Goal: Information Seeking & Learning: Learn about a topic

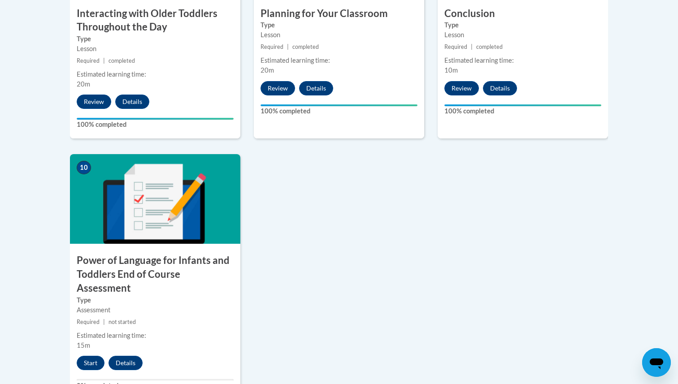
scroll to position [905, 0]
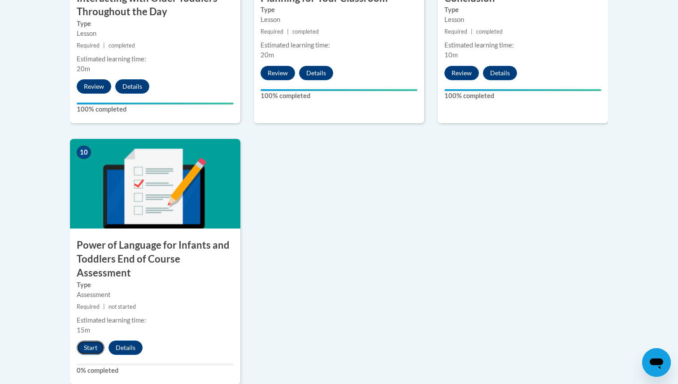
click at [87, 341] on button "Start" at bounding box center [91, 348] width 28 height 14
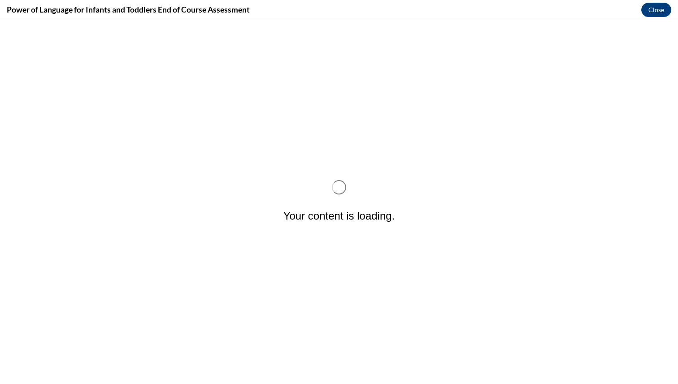
scroll to position [0, 0]
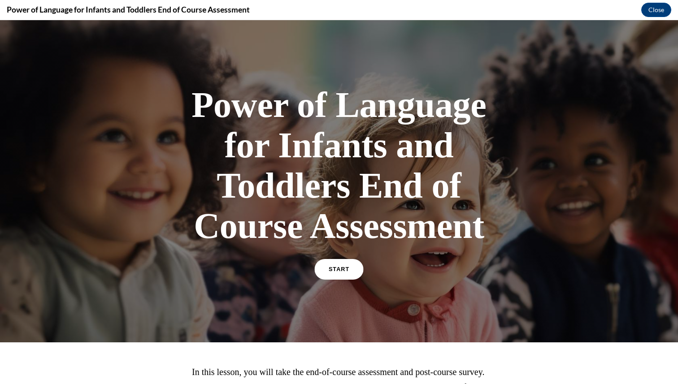
click at [335, 275] on link "START" at bounding box center [338, 269] width 49 height 21
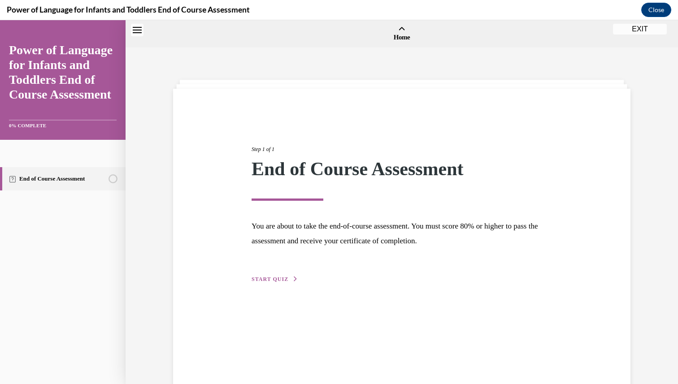
scroll to position [28, 0]
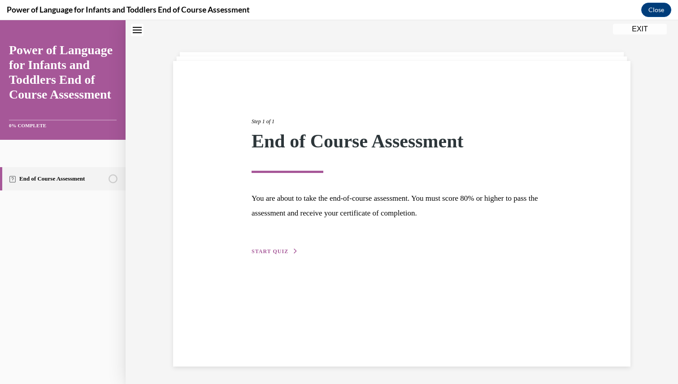
click at [265, 250] on span "START QUIZ" at bounding box center [270, 251] width 37 height 6
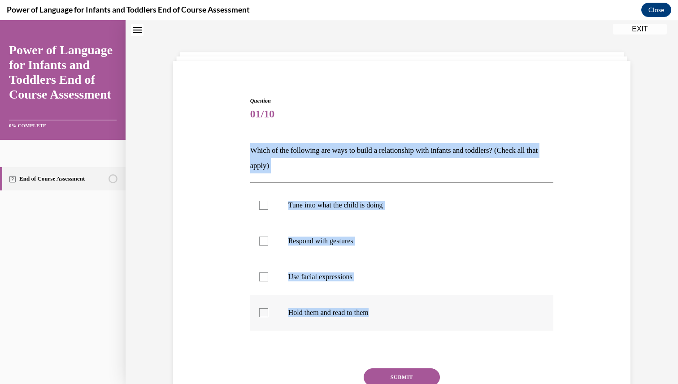
drag, startPoint x: 250, startPoint y: 151, endPoint x: 458, endPoint y: 321, distance: 268.7
click at [458, 321] on div "Question 01/10 Which of the following are ways to build a relationship with inf…" at bounding box center [402, 269] width 304 height 345
copy div "Which of the following are ways to build a relationship with infants and toddle…"
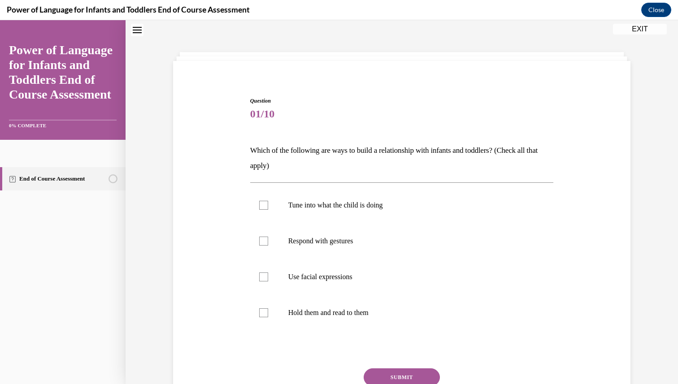
click at [357, 109] on span "01/10" at bounding box center [402, 114] width 304 height 18
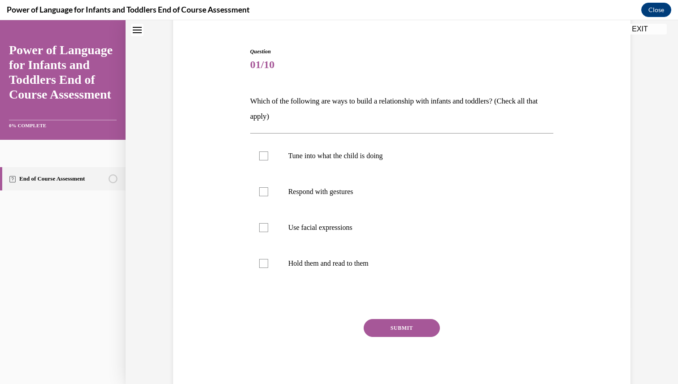
scroll to position [72, 0]
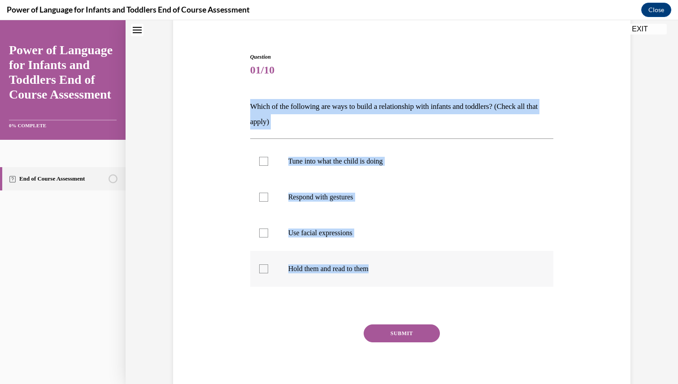
drag, startPoint x: 251, startPoint y: 109, endPoint x: 473, endPoint y: 267, distance: 272.6
click at [473, 267] on div "Question 01/10 Which of the following are ways to build a relationship with inf…" at bounding box center [402, 225] width 304 height 345
copy div "Which of the following are ways to build a relationship with infants and toddle…"
click at [374, 165] on p "Tune into what the child is doing" at bounding box center [409, 161] width 243 height 9
click at [268, 165] on input "Tune into what the child is doing" at bounding box center [263, 161] width 9 height 9
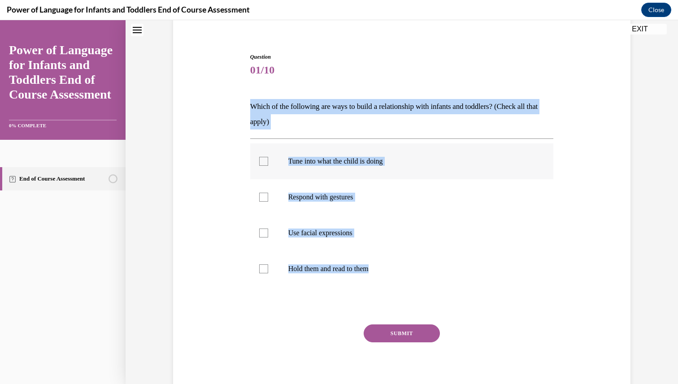
checkbox input "true"
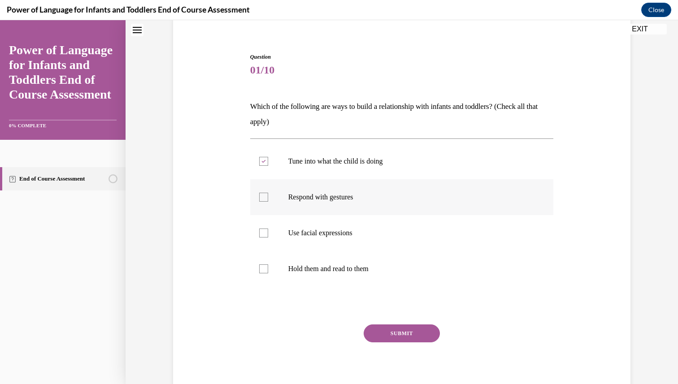
click at [373, 200] on p "Respond with gestures" at bounding box center [409, 197] width 243 height 9
click at [268, 200] on input "Respond with gestures" at bounding box center [263, 197] width 9 height 9
checkbox input "true"
click at [374, 227] on label "Use facial expressions" at bounding box center [402, 233] width 304 height 36
click at [268, 229] on input "Use facial expressions" at bounding box center [263, 233] width 9 height 9
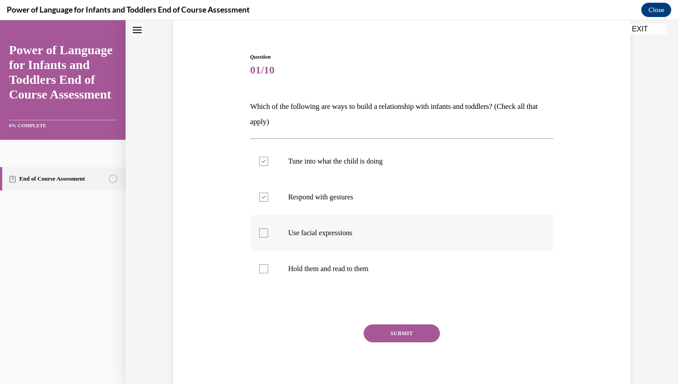
checkbox input "true"
click at [379, 265] on p "Hold them and read to them" at bounding box center [409, 269] width 243 height 9
click at [268, 265] on input "Hold them and read to them" at bounding box center [263, 269] width 9 height 9
checkbox input "true"
click at [399, 328] on button "SUBMIT" at bounding box center [402, 334] width 76 height 18
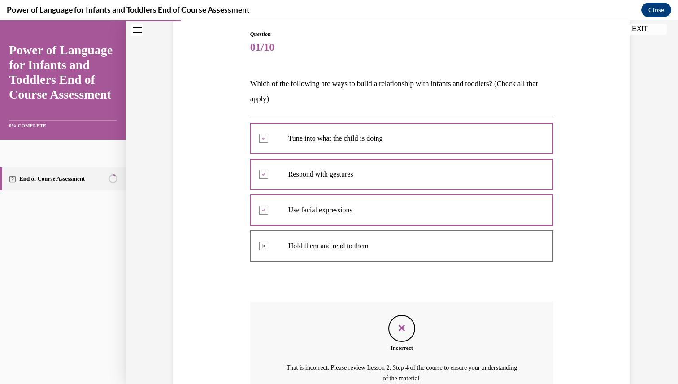
scroll to position [90, 0]
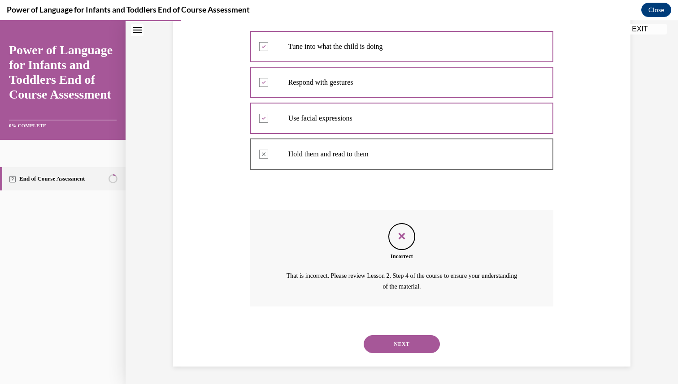
click at [396, 343] on button "NEXT" at bounding box center [402, 344] width 76 height 18
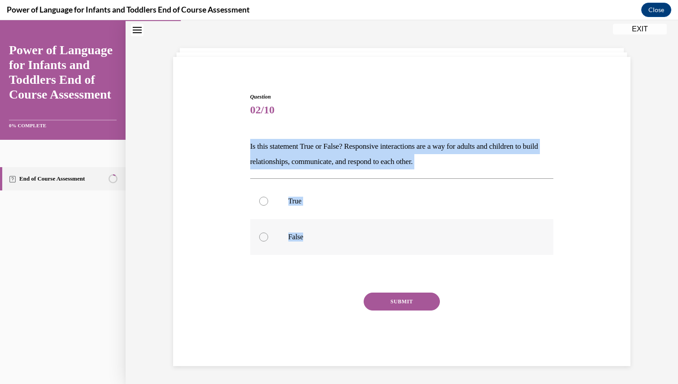
drag, startPoint x: 251, startPoint y: 145, endPoint x: 506, endPoint y: 238, distance: 271.7
click at [506, 238] on div "Question 02/10 Is this statement True or False? Responsive interactions are a w…" at bounding box center [402, 230] width 304 height 274
copy div "Is this statement True or False? Responsive interactions are a way for adults a…"
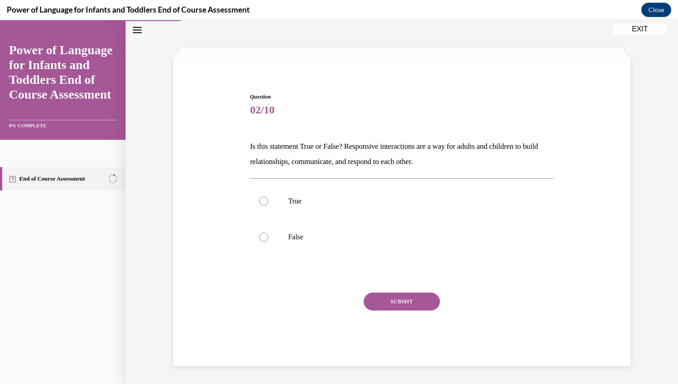
click at [149, 158] on div "Question 02/10 Is this statement True or False? Responsive interactions are a w…" at bounding box center [402, 201] width 552 height 368
click at [290, 211] on label "True" at bounding box center [402, 201] width 304 height 36
click at [268, 206] on input "True" at bounding box center [263, 201] width 9 height 9
radio input "true"
click at [387, 299] on button "SUBMIT" at bounding box center [402, 302] width 76 height 18
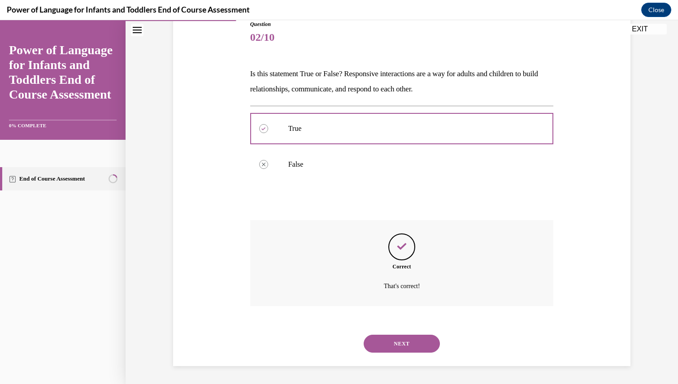
click at [392, 341] on button "NEXT" at bounding box center [402, 344] width 76 height 18
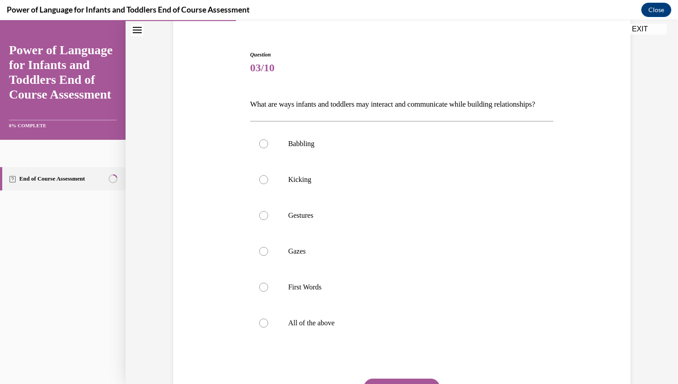
scroll to position [75, 0]
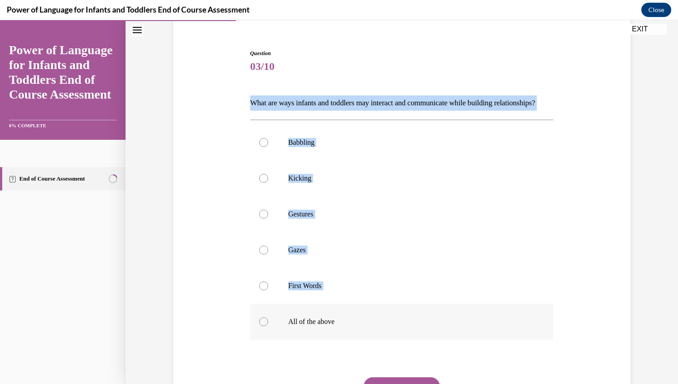
drag, startPoint x: 251, startPoint y: 101, endPoint x: 412, endPoint y: 332, distance: 281.5
click at [412, 332] on div "Question 03/10 What are ways infants and toddlers may interact and communicate …" at bounding box center [402, 250] width 304 height 402
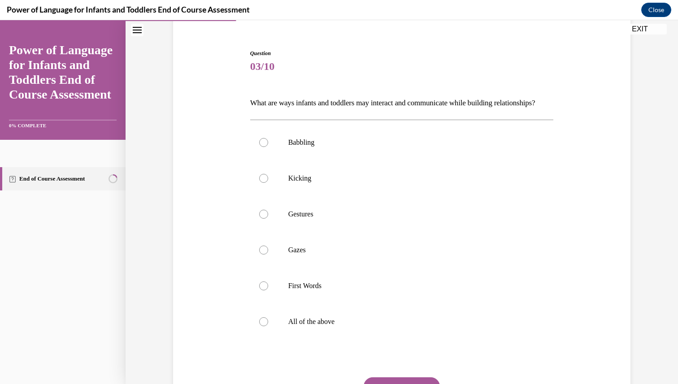
click at [154, 91] on div "Question 03/10 What are ways infants and toddlers may interact and communicate …" at bounding box center [402, 221] width 552 height 496
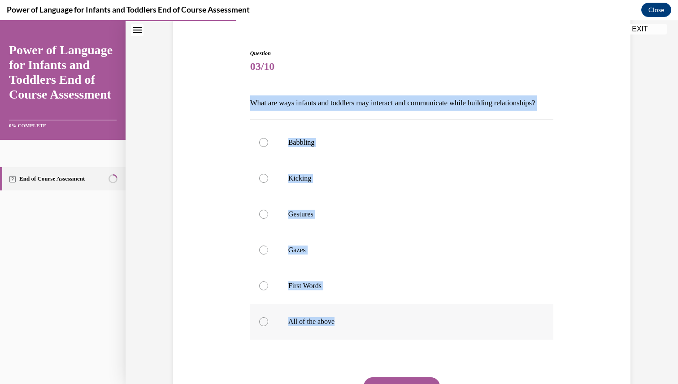
drag, startPoint x: 252, startPoint y: 104, endPoint x: 407, endPoint y: 350, distance: 291.0
click at [407, 350] on div "Question 03/10 What are ways infants and toddlers may interact and communicate …" at bounding box center [402, 250] width 304 height 402
copy div "What are ways infants and toddlers may interact and communicate while building …"
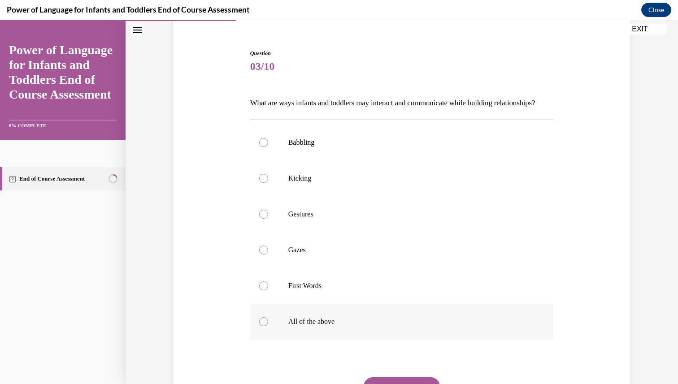
click at [346, 326] on p "All of the above" at bounding box center [409, 321] width 243 height 9
click at [268, 326] on input "All of the above" at bounding box center [263, 321] width 9 height 9
radio input "true"
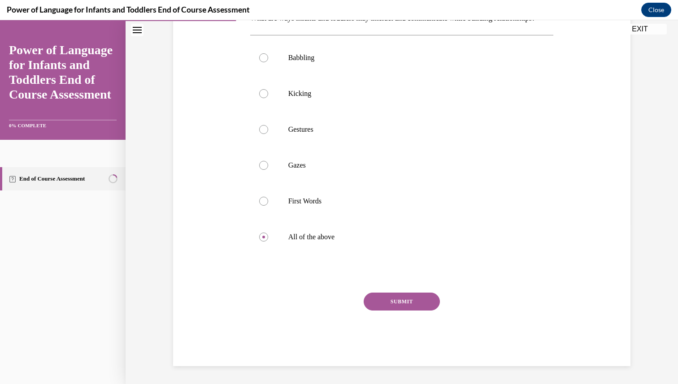
click at [400, 301] on button "SUBMIT" at bounding box center [402, 302] width 76 height 18
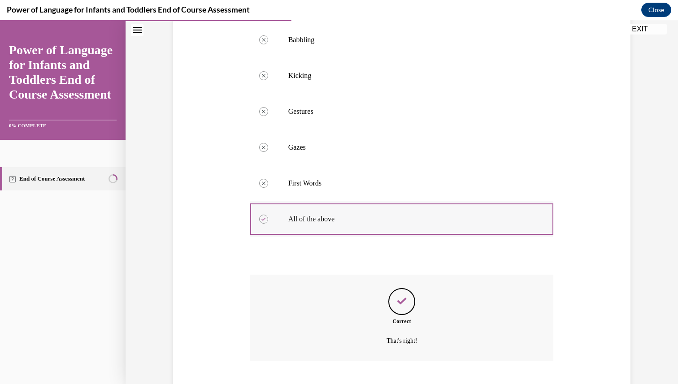
scroll to position [248, 0]
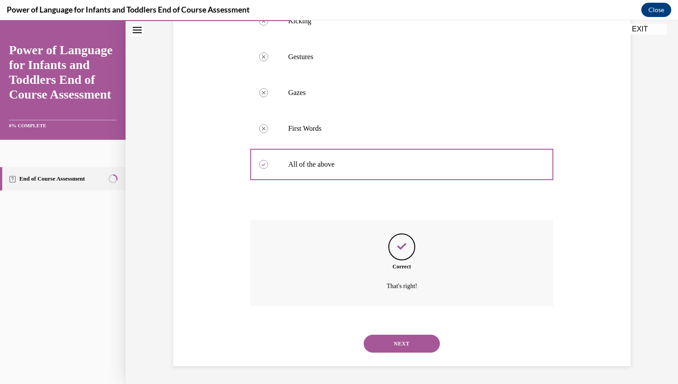
click at [392, 344] on button "NEXT" at bounding box center [402, 344] width 76 height 18
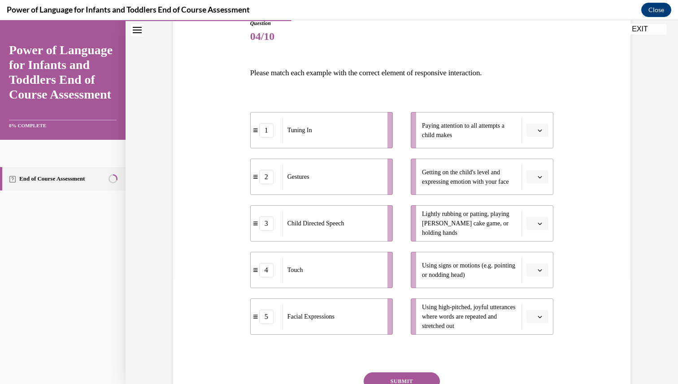
scroll to position [111, 0]
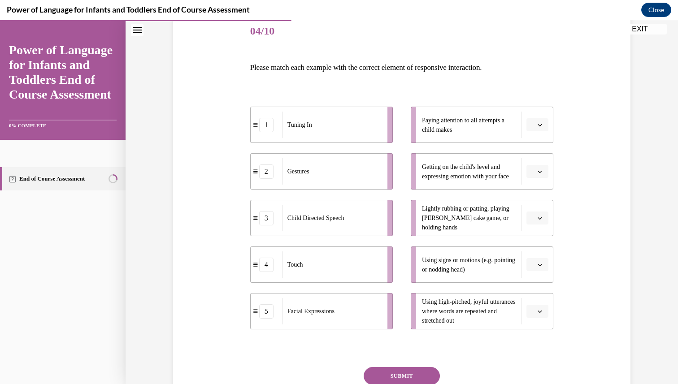
click at [539, 126] on icon "button" at bounding box center [540, 125] width 4 height 2
click at [538, 164] on div "1" at bounding box center [536, 163] width 22 height 18
click at [541, 265] on icon "button" at bounding box center [540, 265] width 4 height 2
click at [538, 190] on div "2" at bounding box center [536, 191] width 22 height 18
click at [536, 310] on button "button" at bounding box center [537, 311] width 22 height 13
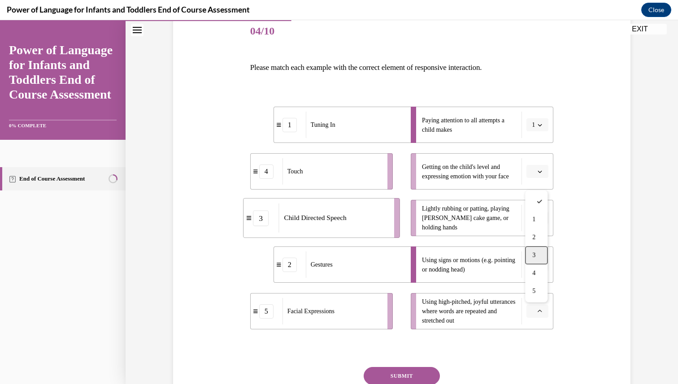
click at [541, 256] on div "3" at bounding box center [536, 256] width 22 height 18
click at [534, 220] on span "Please select an option" at bounding box center [533, 218] width 3 height 9
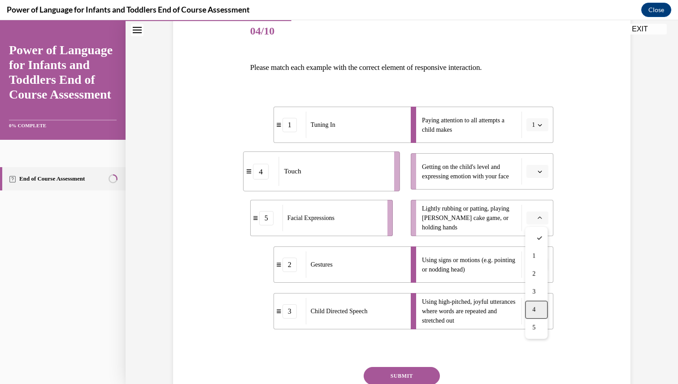
click at [538, 305] on div "4" at bounding box center [536, 310] width 22 height 18
click at [541, 174] on button "button" at bounding box center [537, 171] width 22 height 13
click at [541, 283] on div "5" at bounding box center [536, 281] width 22 height 18
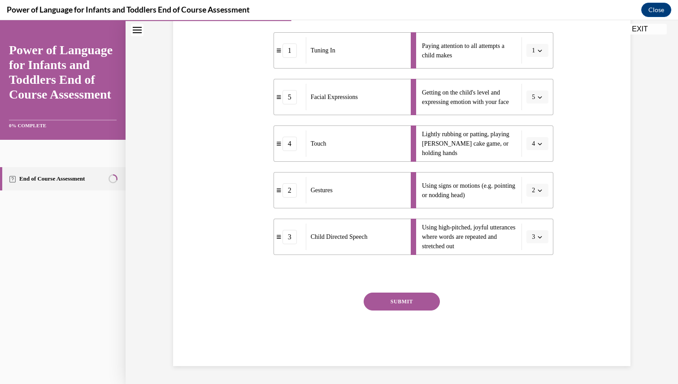
click at [403, 296] on button "SUBMIT" at bounding box center [402, 302] width 76 height 18
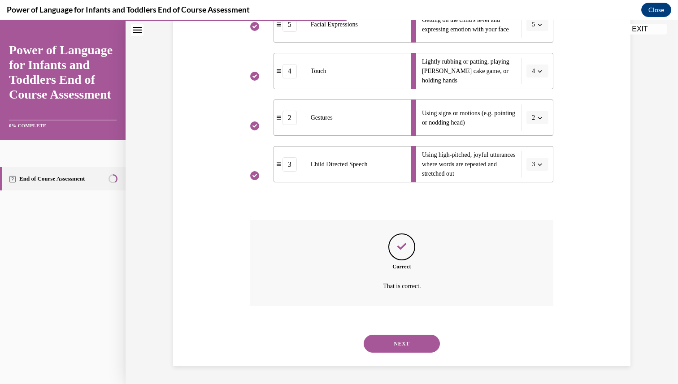
click at [405, 348] on button "NEXT" at bounding box center [402, 344] width 76 height 18
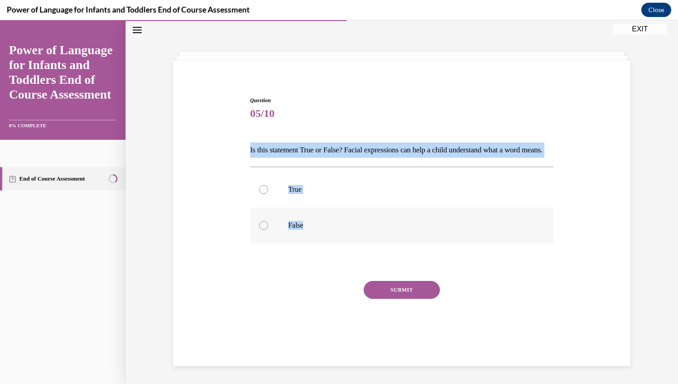
drag, startPoint x: 250, startPoint y: 148, endPoint x: 396, endPoint y: 239, distance: 172.6
click at [397, 239] on div "Question 05/10 Is this statement True or False? Facial expressions can help a c…" at bounding box center [402, 225] width 304 height 258
copy div "Is this statement True or False? Facial expressions can help a child understand…"
click at [288, 194] on p "True" at bounding box center [409, 189] width 243 height 9
click at [268, 194] on input "True" at bounding box center [263, 189] width 9 height 9
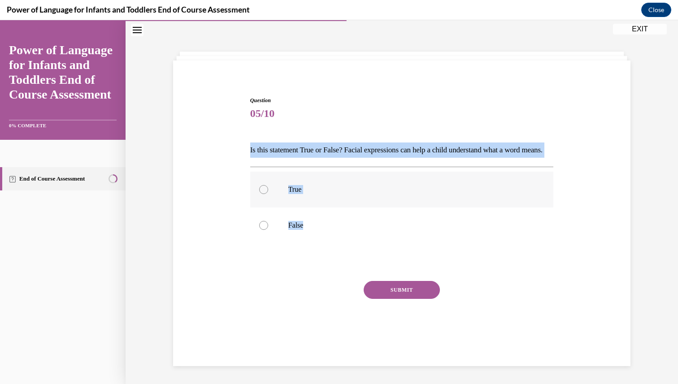
radio input "true"
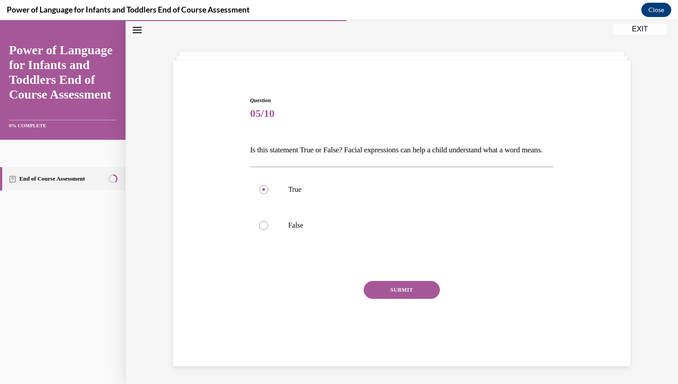
click at [412, 299] on button "SUBMIT" at bounding box center [402, 290] width 76 height 18
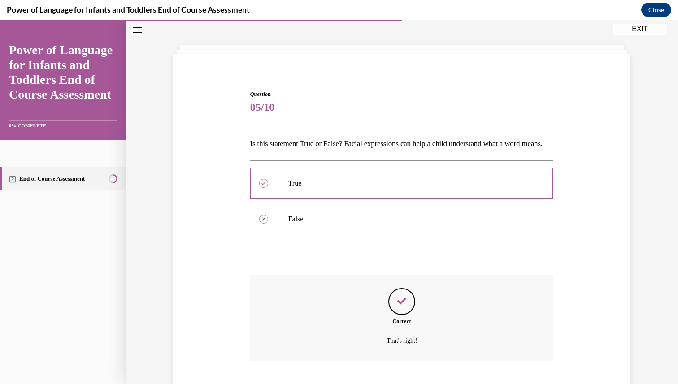
scroll to position [104, 0]
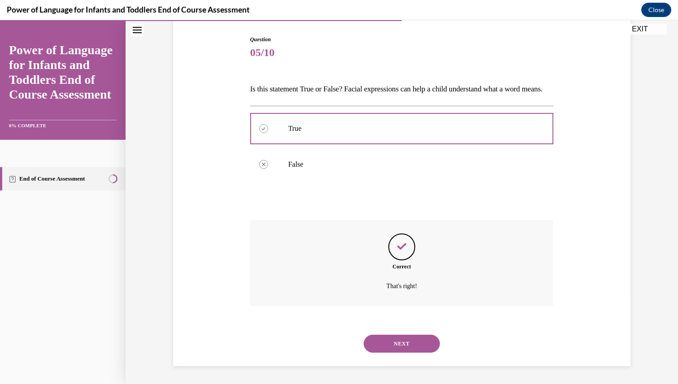
click at [388, 343] on button "NEXT" at bounding box center [402, 344] width 76 height 18
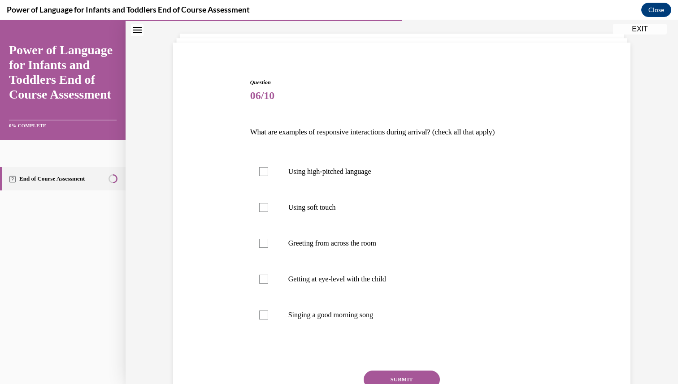
scroll to position [46, 0]
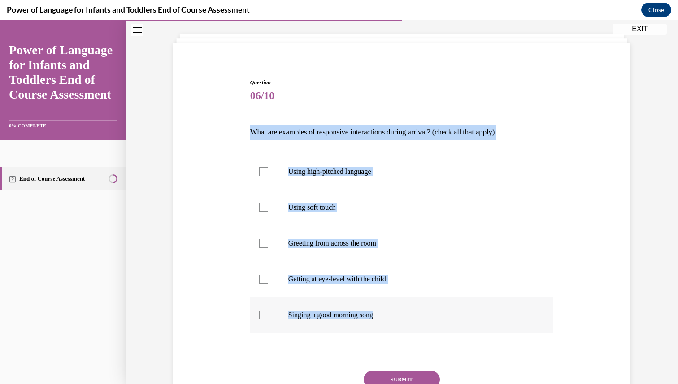
drag, startPoint x: 250, startPoint y: 134, endPoint x: 472, endPoint y: 323, distance: 292.0
click at [472, 323] on div "Question 06/10 What are examples of responsive interactions during arrival? (ch…" at bounding box center [402, 261] width 304 height 366
copy div "What are examples of responsive interactions during arrival? (check all that ap…"
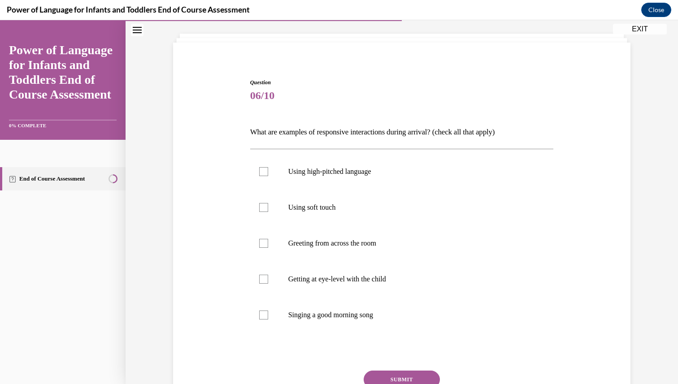
click at [186, 241] on div "Question 06/10 What are examples of responsive interactions during arrival? (ch…" at bounding box center [402, 248] width 462 height 393
click at [292, 215] on label "Using soft touch" at bounding box center [402, 208] width 304 height 36
click at [268, 212] on input "Using soft touch" at bounding box center [263, 207] width 9 height 9
checkbox input "true"
click at [330, 284] on label "Getting at eye-level with the child" at bounding box center [402, 279] width 304 height 36
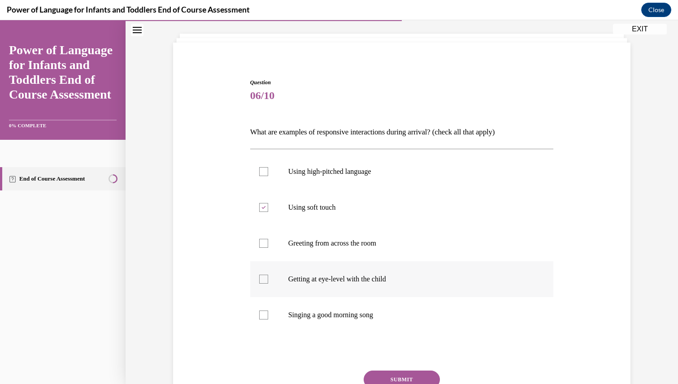
click at [268, 284] on input "Getting at eye-level with the child" at bounding box center [263, 279] width 9 height 9
checkbox input "true"
click at [337, 311] on p "Singing a good morning song" at bounding box center [409, 315] width 243 height 9
click at [268, 311] on input "Singing a good morning song" at bounding box center [263, 315] width 9 height 9
checkbox input "true"
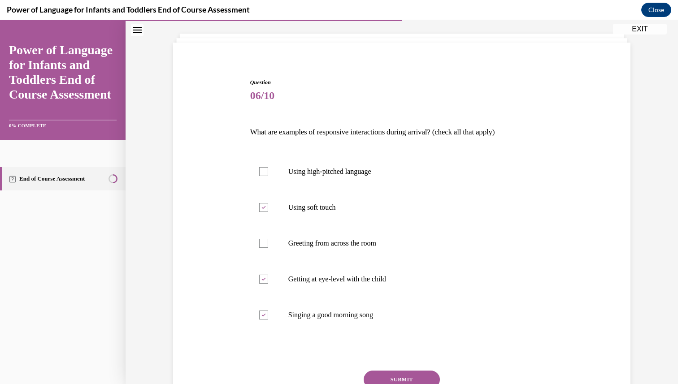
click at [400, 378] on button "SUBMIT" at bounding box center [402, 380] width 76 height 18
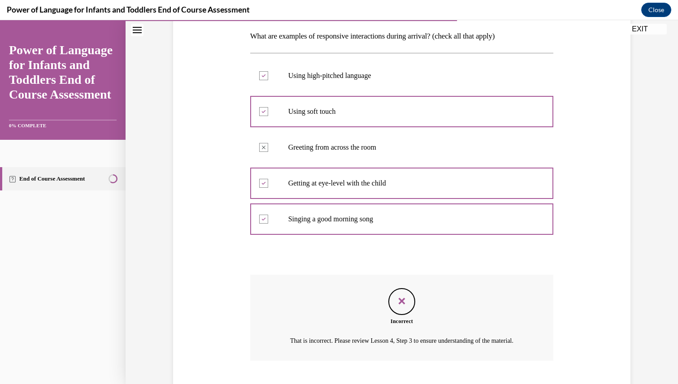
scroll to position [207, 0]
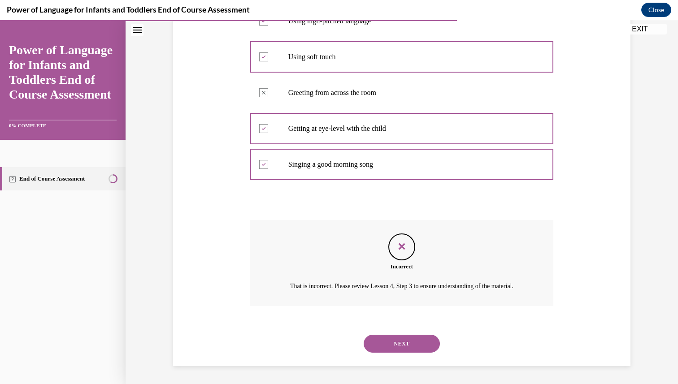
click at [390, 347] on button "NEXT" at bounding box center [402, 344] width 76 height 18
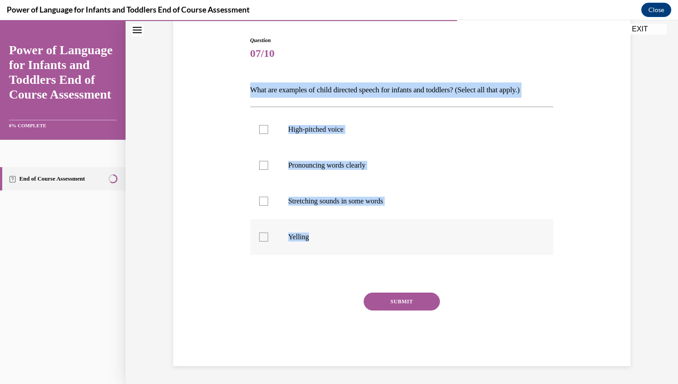
drag, startPoint x: 251, startPoint y: 89, endPoint x: 444, endPoint y: 234, distance: 242.2
click at [444, 234] on div "Question 07/10 What are examples of child directed speech for infants and toddl…" at bounding box center [402, 201] width 304 height 330
click at [658, 209] on div "Question 07/10 What are examples of child directed speech for infants and toddl…" at bounding box center [402, 172] width 552 height 424
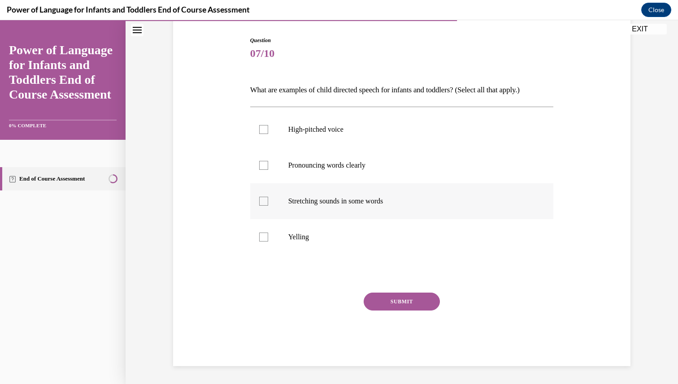
click at [396, 202] on p "Stretching sounds in some words" at bounding box center [409, 201] width 243 height 9
click at [268, 202] on input "Stretching sounds in some words" at bounding box center [263, 201] width 9 height 9
checkbox input "true"
click at [393, 173] on label "Pronouncing words clearly" at bounding box center [402, 166] width 304 height 36
click at [268, 170] on input "Pronouncing words clearly" at bounding box center [263, 165] width 9 height 9
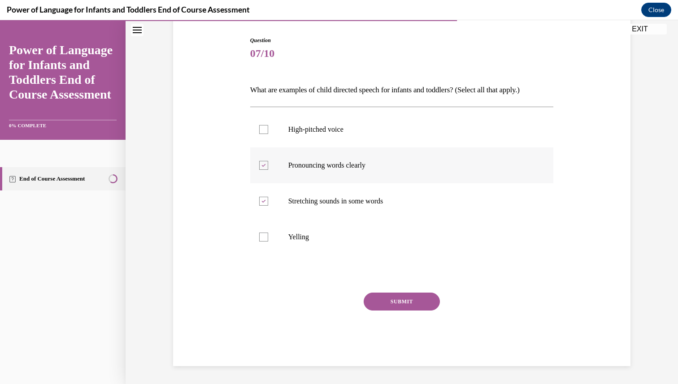
click at [390, 148] on label "Pronouncing words clearly" at bounding box center [402, 166] width 304 height 36
click at [268, 161] on input "Pronouncing words clearly" at bounding box center [263, 165] width 9 height 9
click at [374, 163] on p "Pronouncing words clearly" at bounding box center [409, 165] width 243 height 9
click at [268, 163] on input "Pronouncing words clearly" at bounding box center [263, 165] width 9 height 9
checkbox input "true"
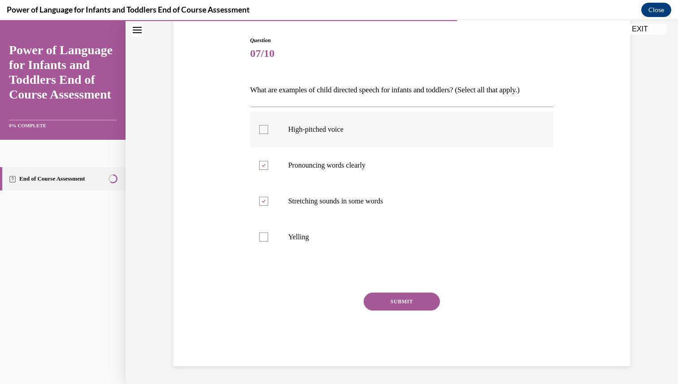
click at [364, 131] on p "High-pitched voice" at bounding box center [409, 129] width 243 height 9
click at [268, 131] on input "High-pitched voice" at bounding box center [263, 129] width 9 height 9
checkbox input "true"
click at [404, 305] on button "SUBMIT" at bounding box center [402, 302] width 76 height 18
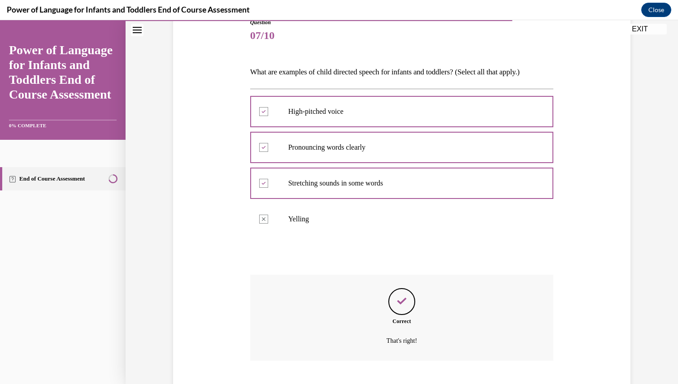
scroll to position [161, 0]
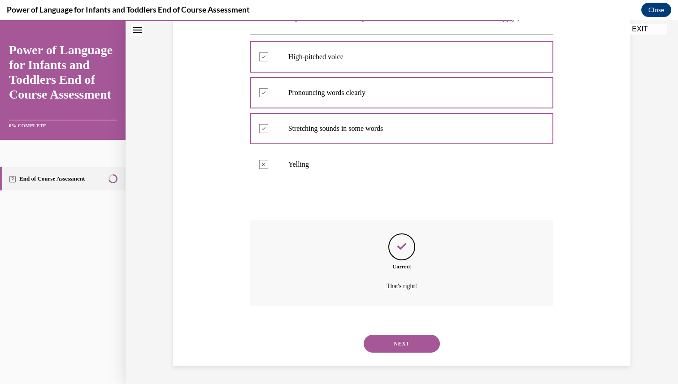
click at [400, 348] on button "NEXT" at bounding box center [402, 344] width 76 height 18
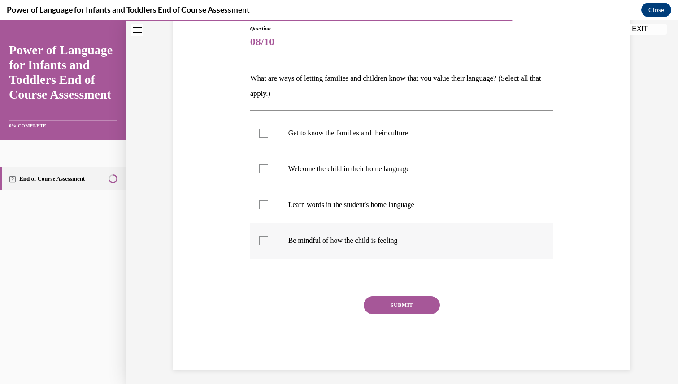
click at [431, 246] on label "Be mindful of how the child is feeling" at bounding box center [402, 241] width 304 height 36
click at [268, 245] on input "Be mindful of how the child is feeling" at bounding box center [263, 240] width 9 height 9
checkbox input "true"
click at [431, 204] on p "Learn words in the student's home language" at bounding box center [409, 204] width 243 height 9
click at [268, 204] on input "Learn words in the student's home language" at bounding box center [263, 204] width 9 height 9
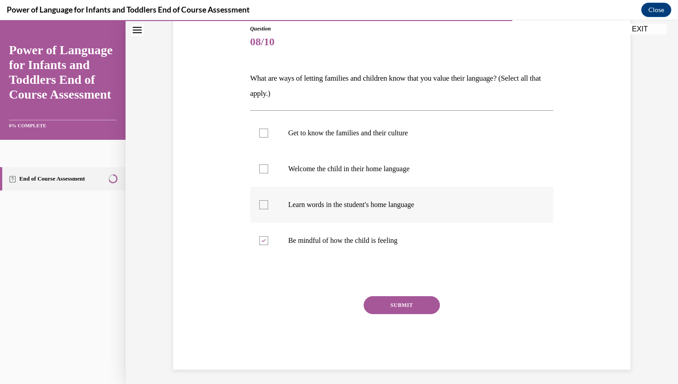
checkbox input "true"
click at [429, 169] on p "Welcome the child in their home language" at bounding box center [409, 169] width 243 height 9
click at [268, 169] on input "Welcome the child in their home language" at bounding box center [263, 169] width 9 height 9
checkbox input "true"
click at [428, 148] on label "Get to know the families and their culture" at bounding box center [402, 133] width 304 height 36
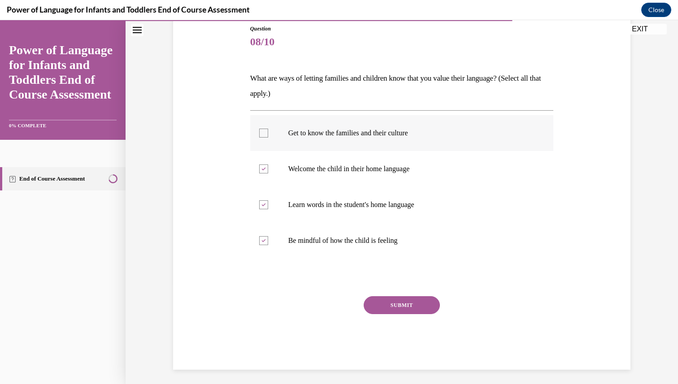
click at [268, 138] on input "Get to know the families and their culture" at bounding box center [263, 133] width 9 height 9
checkbox input "true"
click at [419, 303] on button "SUBMIT" at bounding box center [402, 305] width 76 height 18
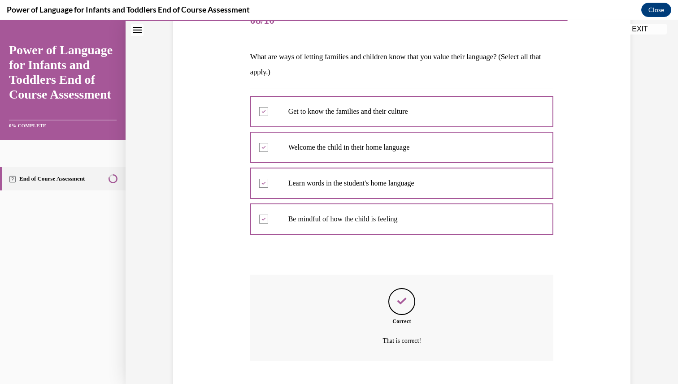
scroll to position [176, 0]
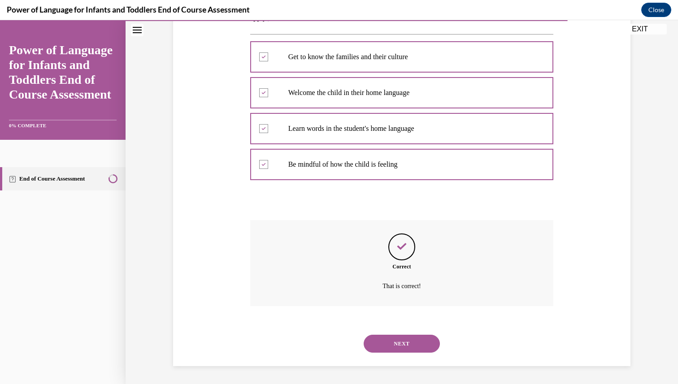
click at [402, 339] on button "NEXT" at bounding box center [402, 344] width 76 height 18
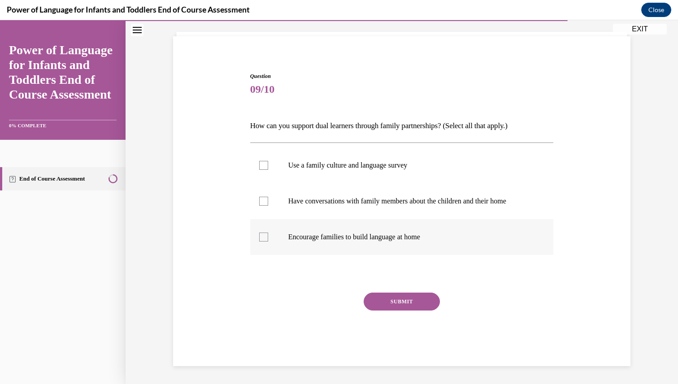
click at [439, 244] on label "Encourage families to build language at home" at bounding box center [402, 237] width 304 height 36
click at [268, 242] on input "Encourage families to build language at home" at bounding box center [263, 237] width 9 height 9
checkbox input "true"
click at [437, 197] on p "Have conversations with family members about the children and their home" at bounding box center [409, 201] width 243 height 9
click at [268, 197] on input "Have conversations with family members about the children and their home" at bounding box center [263, 201] width 9 height 9
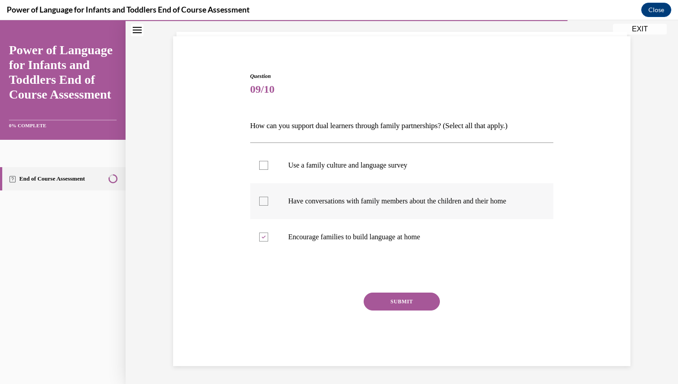
checkbox input "true"
click at [433, 171] on label "Use a family culture and language survey" at bounding box center [402, 166] width 304 height 36
click at [268, 170] on input "Use a family culture and language survey" at bounding box center [263, 165] width 9 height 9
checkbox input "true"
click at [410, 298] on button "SUBMIT" at bounding box center [402, 302] width 76 height 18
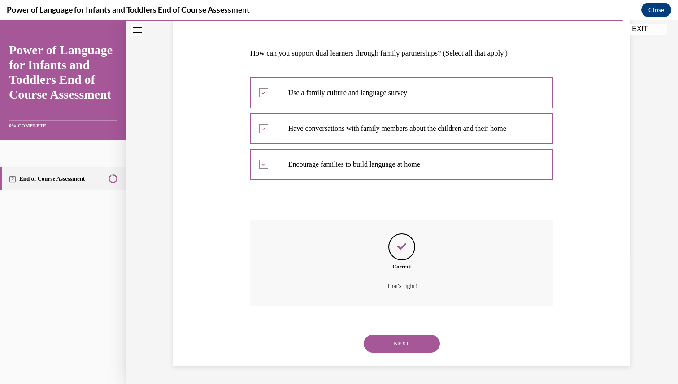
click at [403, 346] on button "NEXT" at bounding box center [402, 344] width 76 height 18
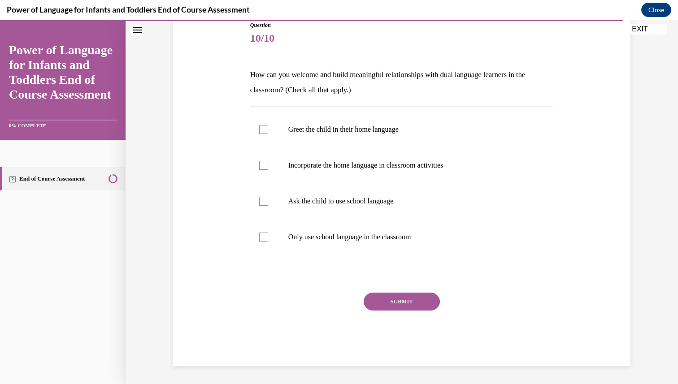
scroll to position [100, 0]
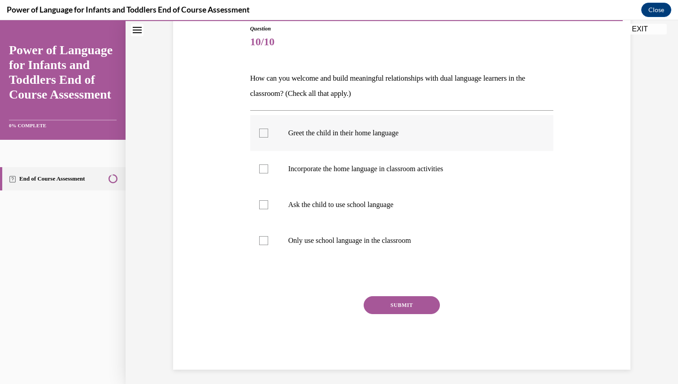
click at [417, 141] on label "Greet the child in their home language" at bounding box center [402, 133] width 304 height 36
click at [268, 138] on input "Greet the child in their home language" at bounding box center [263, 133] width 9 height 9
checkbox input "true"
click at [407, 180] on label "Incorporate the home language in classroom activities" at bounding box center [402, 169] width 304 height 36
click at [268, 174] on input "Incorporate the home language in classroom activities" at bounding box center [263, 169] width 9 height 9
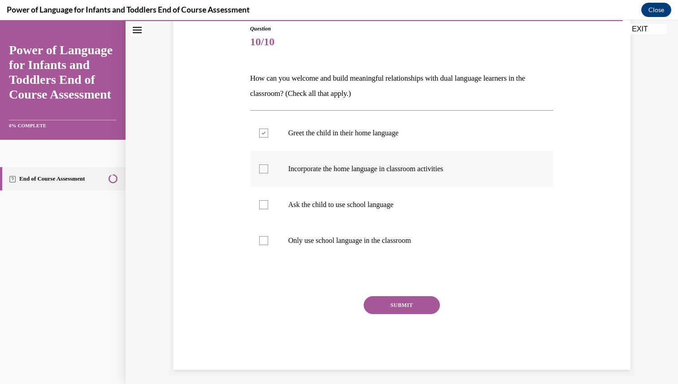
checkbox input "true"
click at [407, 304] on button "SUBMIT" at bounding box center [402, 305] width 76 height 18
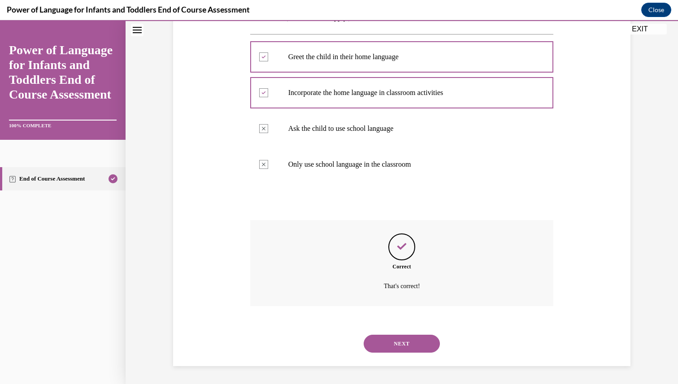
click at [404, 348] on button "NEXT" at bounding box center [402, 344] width 76 height 18
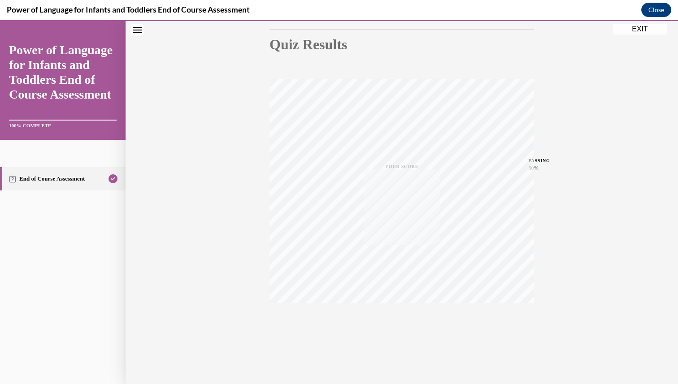
scroll to position [96, 0]
click at [637, 27] on button "EXIT" at bounding box center [640, 29] width 54 height 11
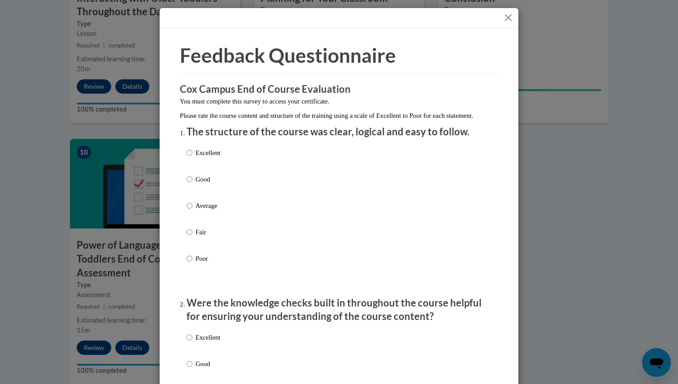
click at [510, 19] on button "Close" at bounding box center [508, 17] width 11 height 11
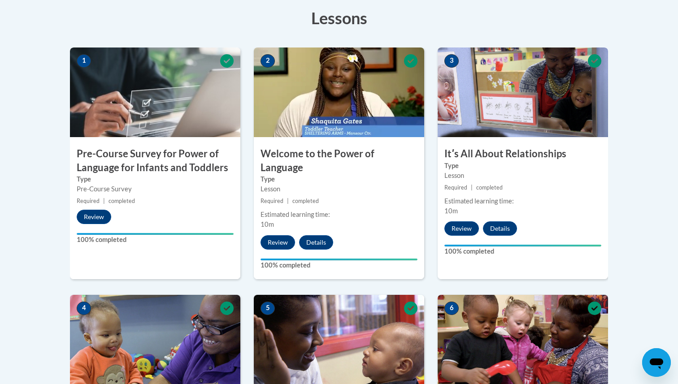
scroll to position [0, 0]
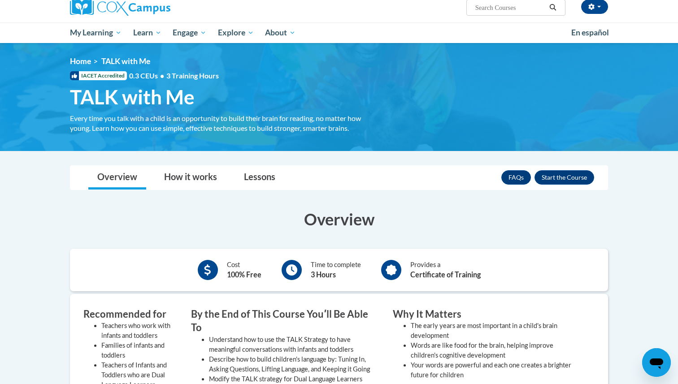
scroll to position [80, 0]
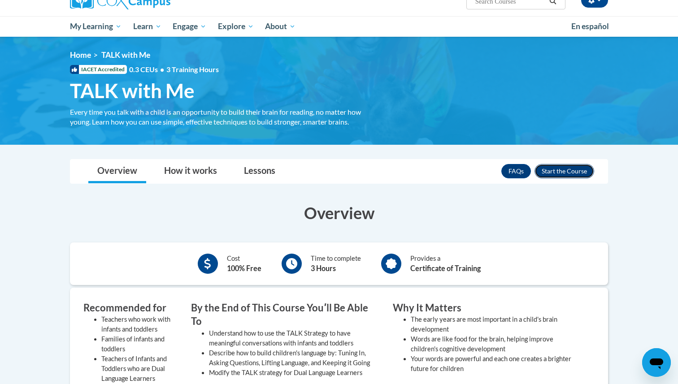
click at [552, 170] on button "Enroll" at bounding box center [565, 171] width 60 height 14
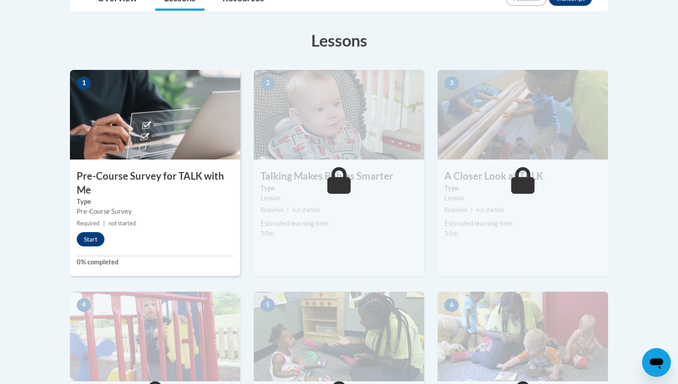
scroll to position [251, 0]
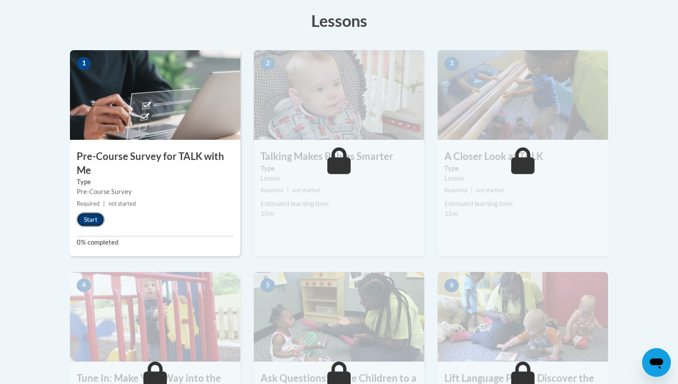
click at [96, 220] on button "Start" at bounding box center [91, 220] width 28 height 14
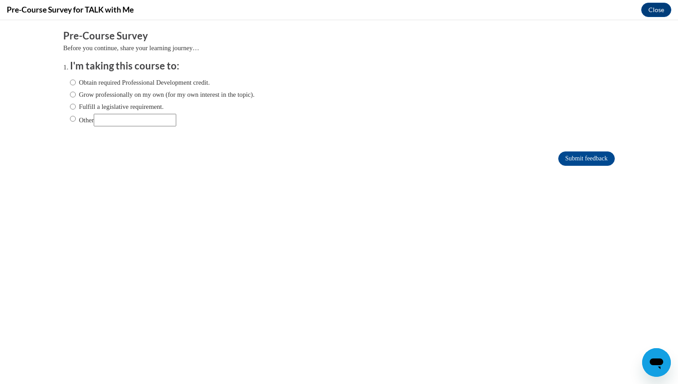
scroll to position [0, 0]
click at [187, 84] on label "Obtain required Professional Development credit." at bounding box center [140, 83] width 140 height 10
click at [76, 84] on input "Obtain required Professional Development credit." at bounding box center [73, 83] width 6 height 10
radio input "true"
click at [589, 153] on input "Submit feedback" at bounding box center [586, 159] width 57 height 14
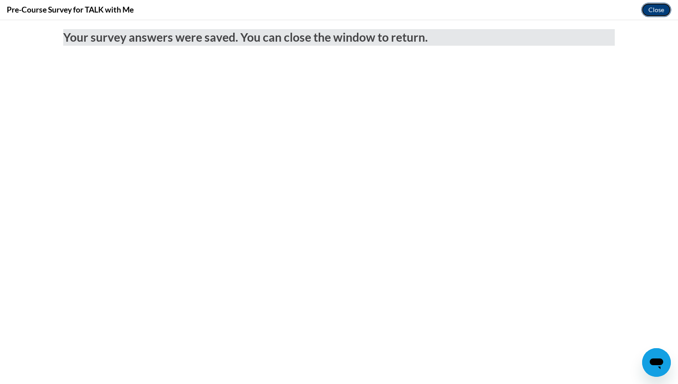
click at [655, 5] on button "Close" at bounding box center [656, 10] width 30 height 14
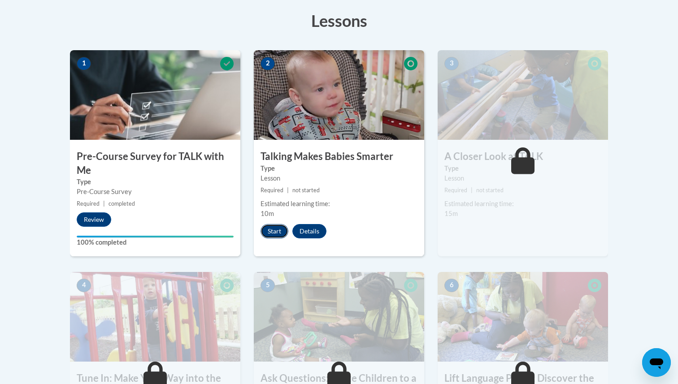
click at [268, 231] on button "Start" at bounding box center [275, 231] width 28 height 14
